Goal: Transaction & Acquisition: Purchase product/service

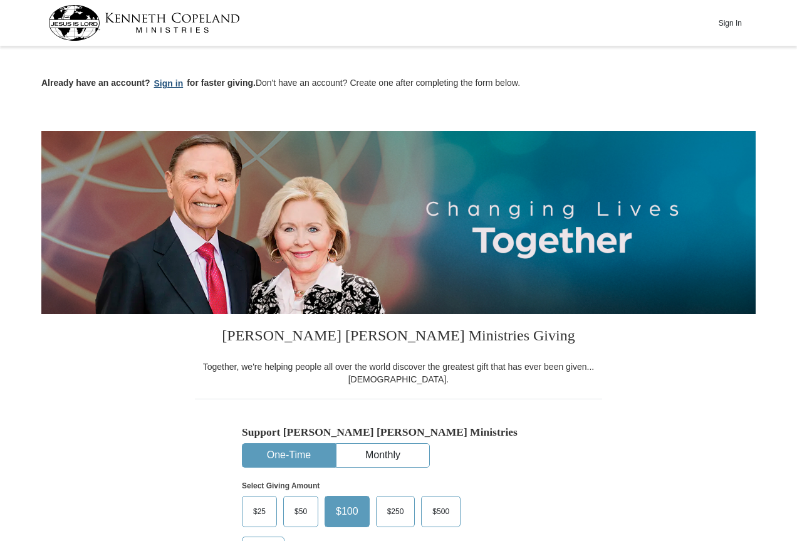
click at [166, 84] on button "Sign in" at bounding box center [168, 83] width 37 height 14
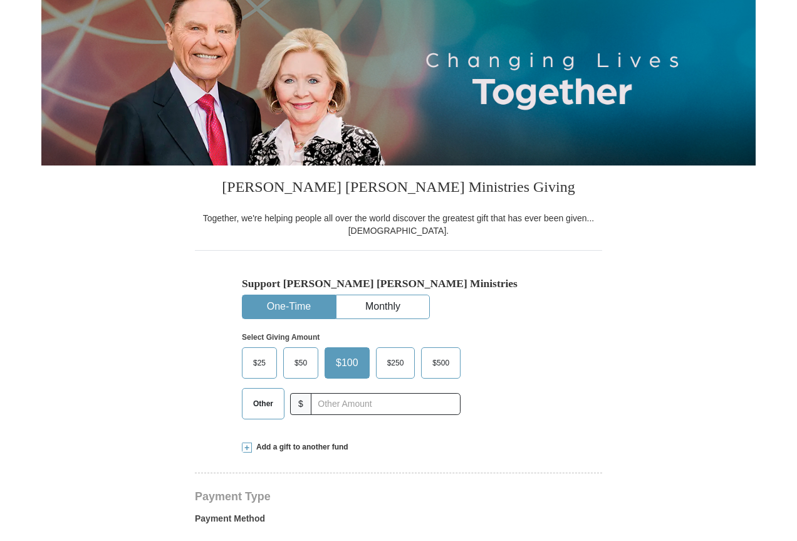
scroll to position [125, 0]
select select "AL"
click at [258, 360] on span "$25" at bounding box center [259, 363] width 25 height 19
click at [0, 0] on input "$25" at bounding box center [0, 0] width 0 height 0
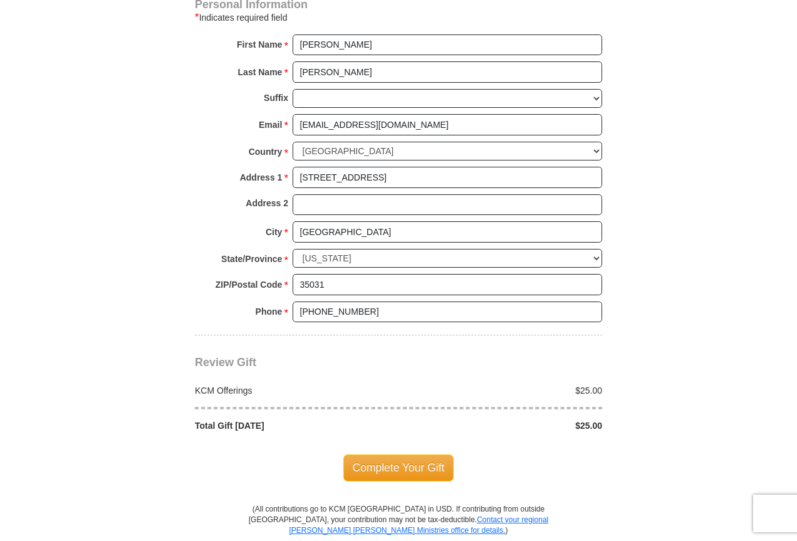
scroll to position [878, 0]
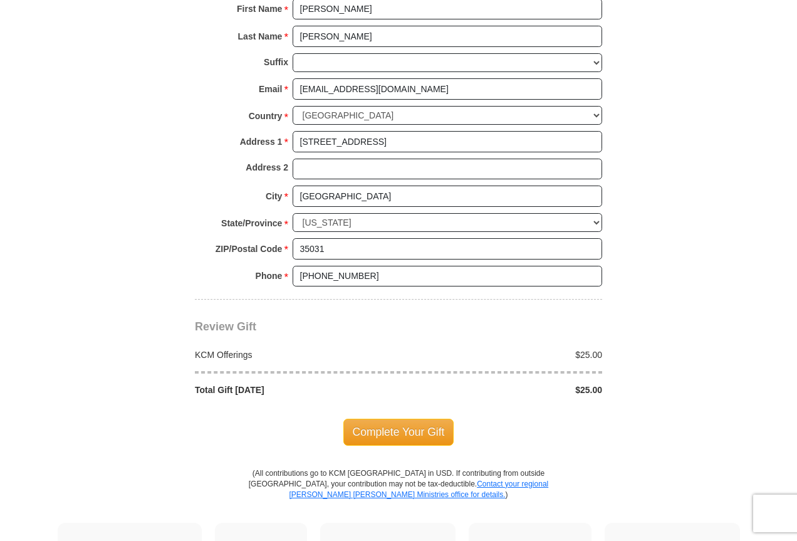
click at [398, 428] on span "Complete Your Gift" at bounding box center [399, 432] width 111 height 26
